Goal: Task Accomplishment & Management: Manage account settings

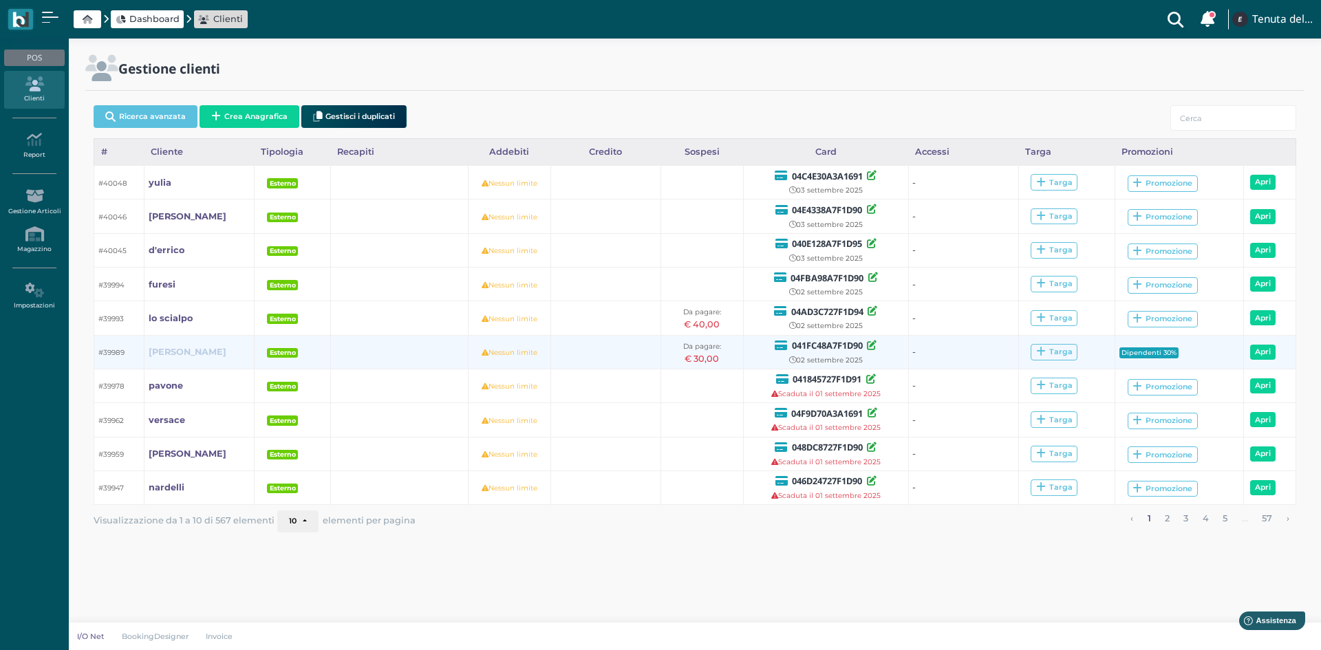
click at [165, 353] on b "[PERSON_NAME]" at bounding box center [188, 352] width 78 height 10
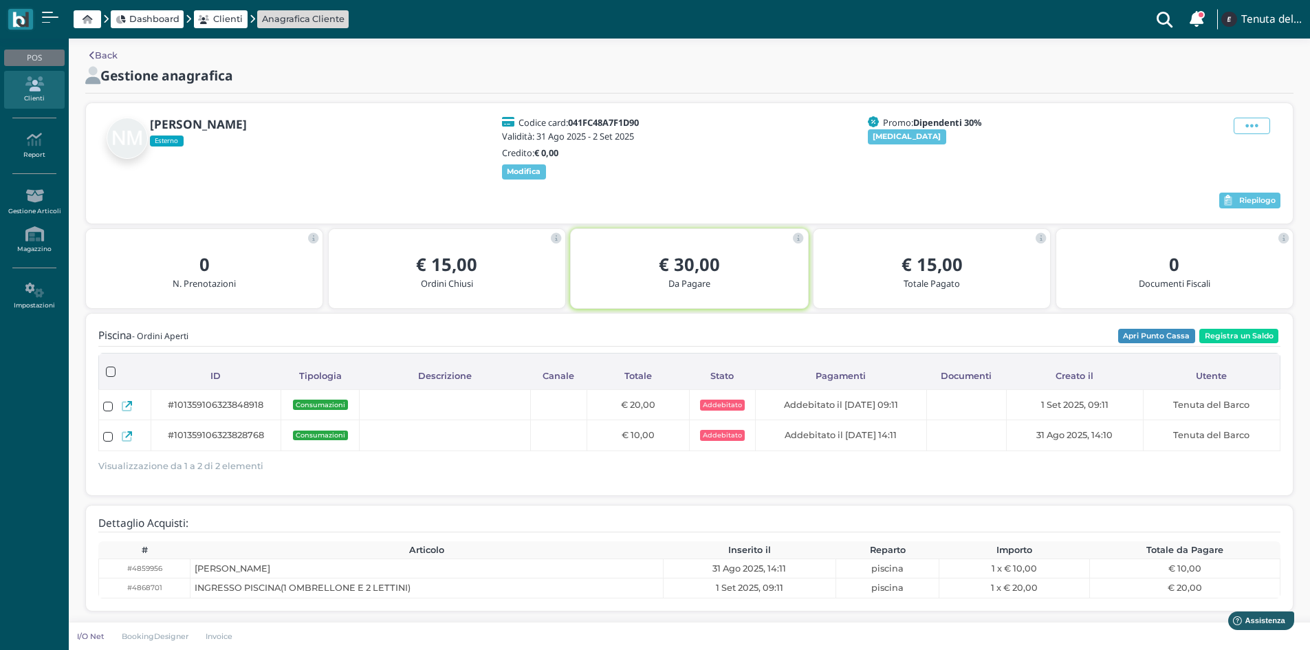
scroll to position [8, 0]
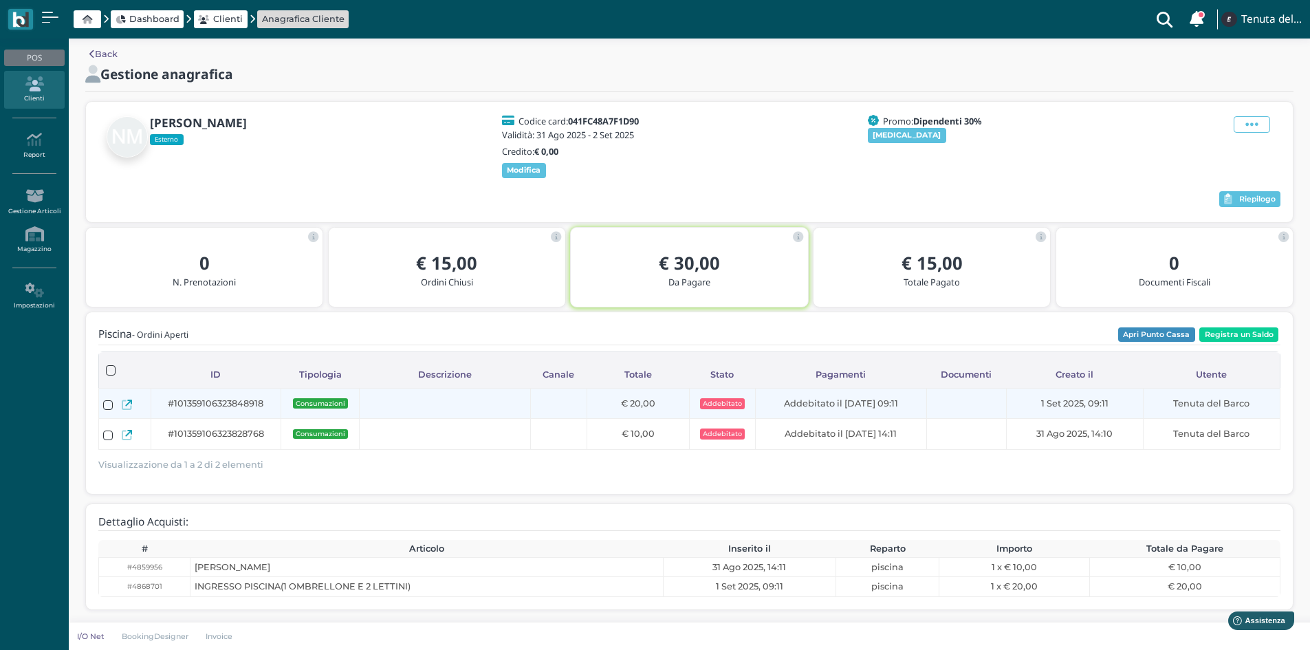
click at [127, 408] on icon at bounding box center [127, 405] width 10 height 10
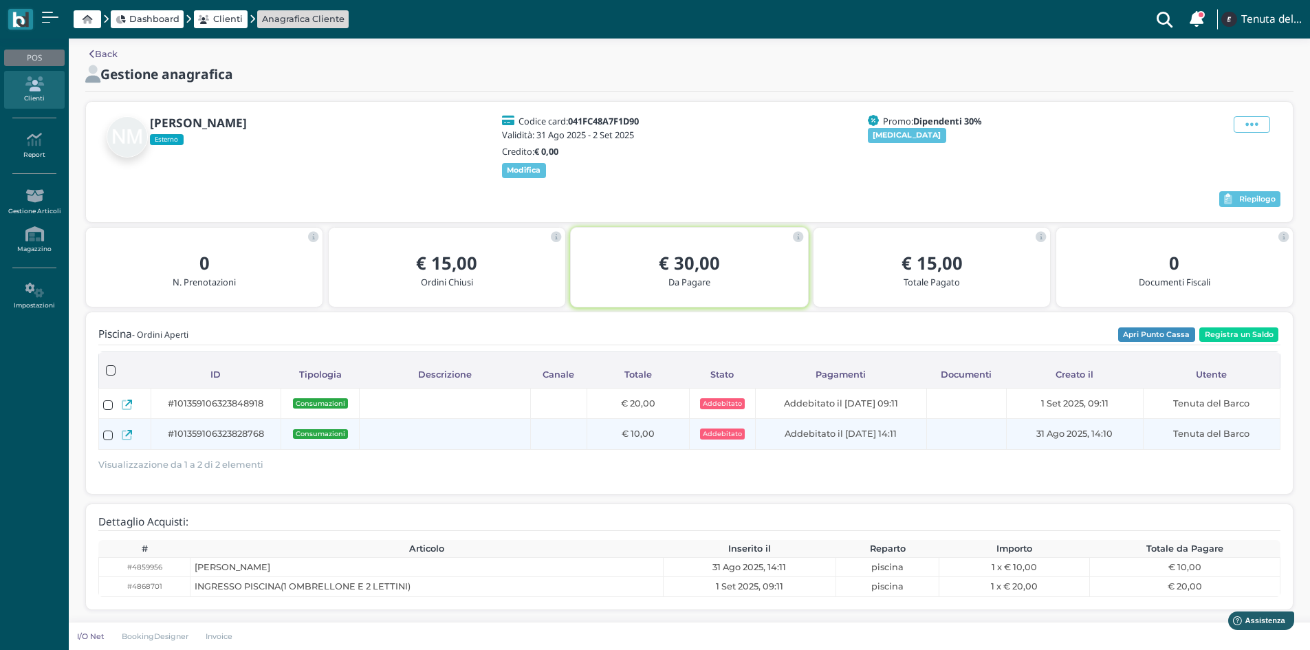
click at [124, 438] on icon at bounding box center [127, 435] width 10 height 10
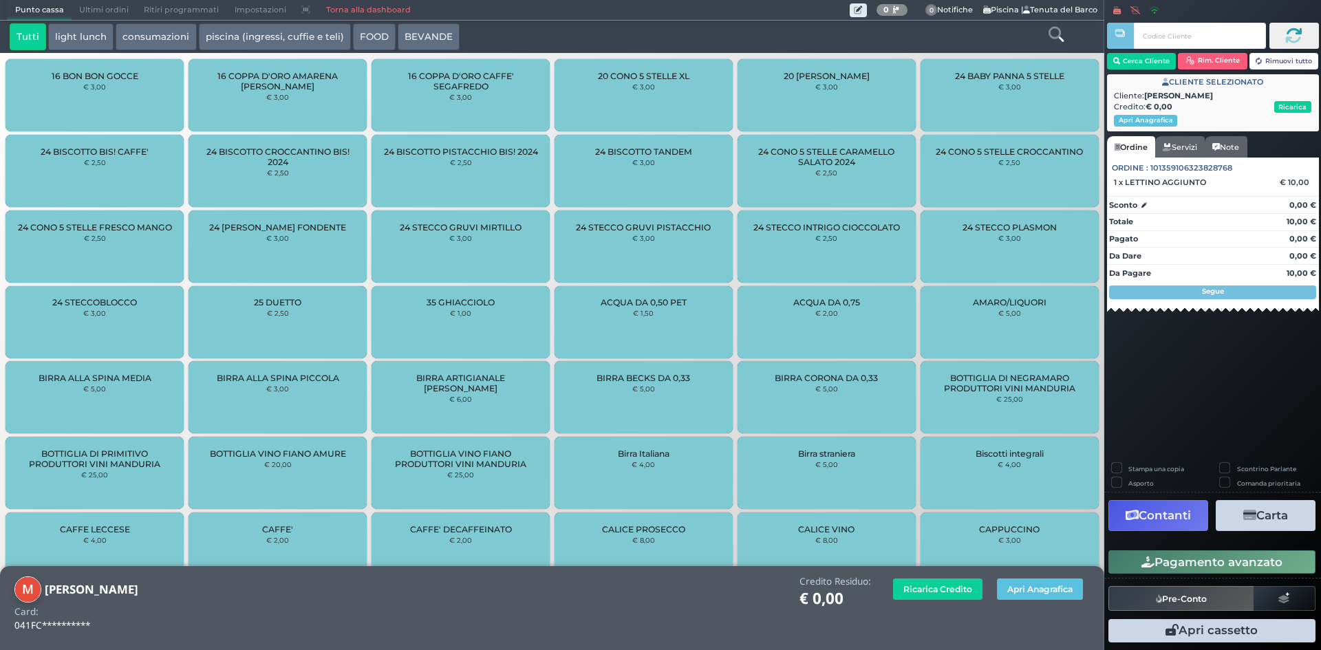
click at [1271, 523] on button "Carta" at bounding box center [1266, 515] width 100 height 31
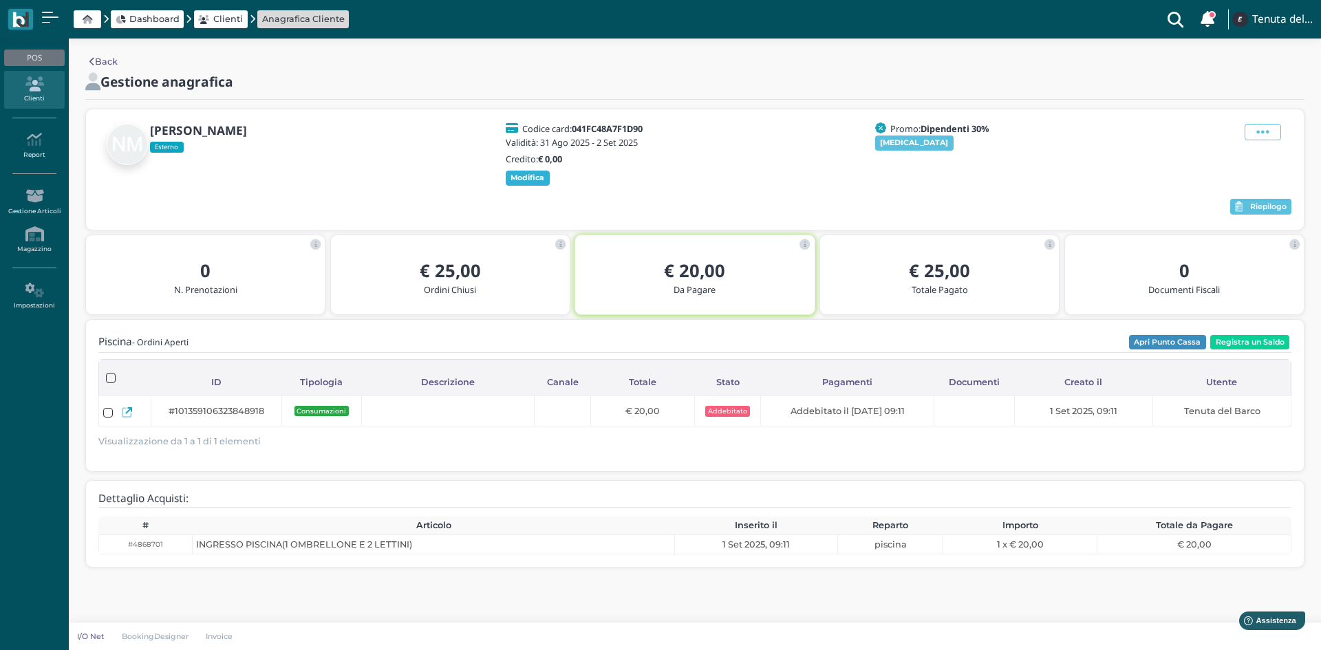
click at [520, 180] on b "Modifica" at bounding box center [527, 178] width 34 height 10
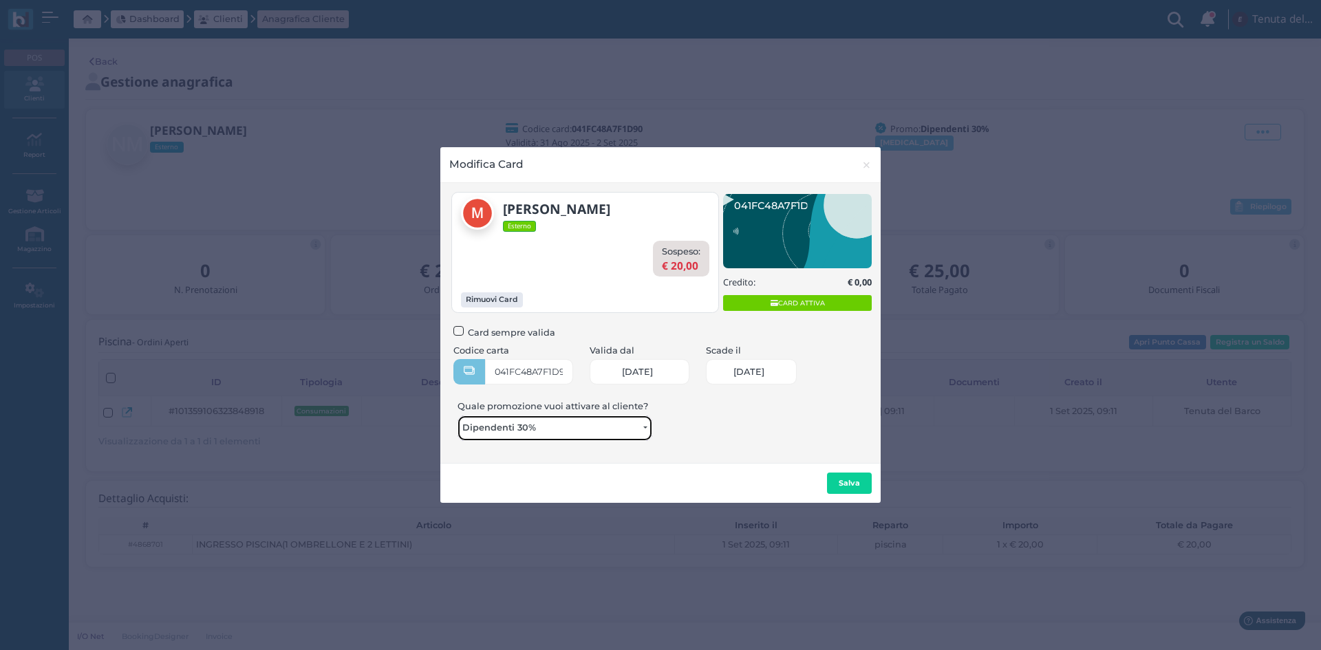
click at [517, 433] on span "Dipendenti 30%" at bounding box center [552, 427] width 180 height 11
click at [519, 433] on span "Dipendenti 30%" at bounding box center [552, 427] width 180 height 11
click at [847, 483] on b "Salva" at bounding box center [849, 483] width 21 height 10
